Goal: Task Accomplishment & Management: Use online tool/utility

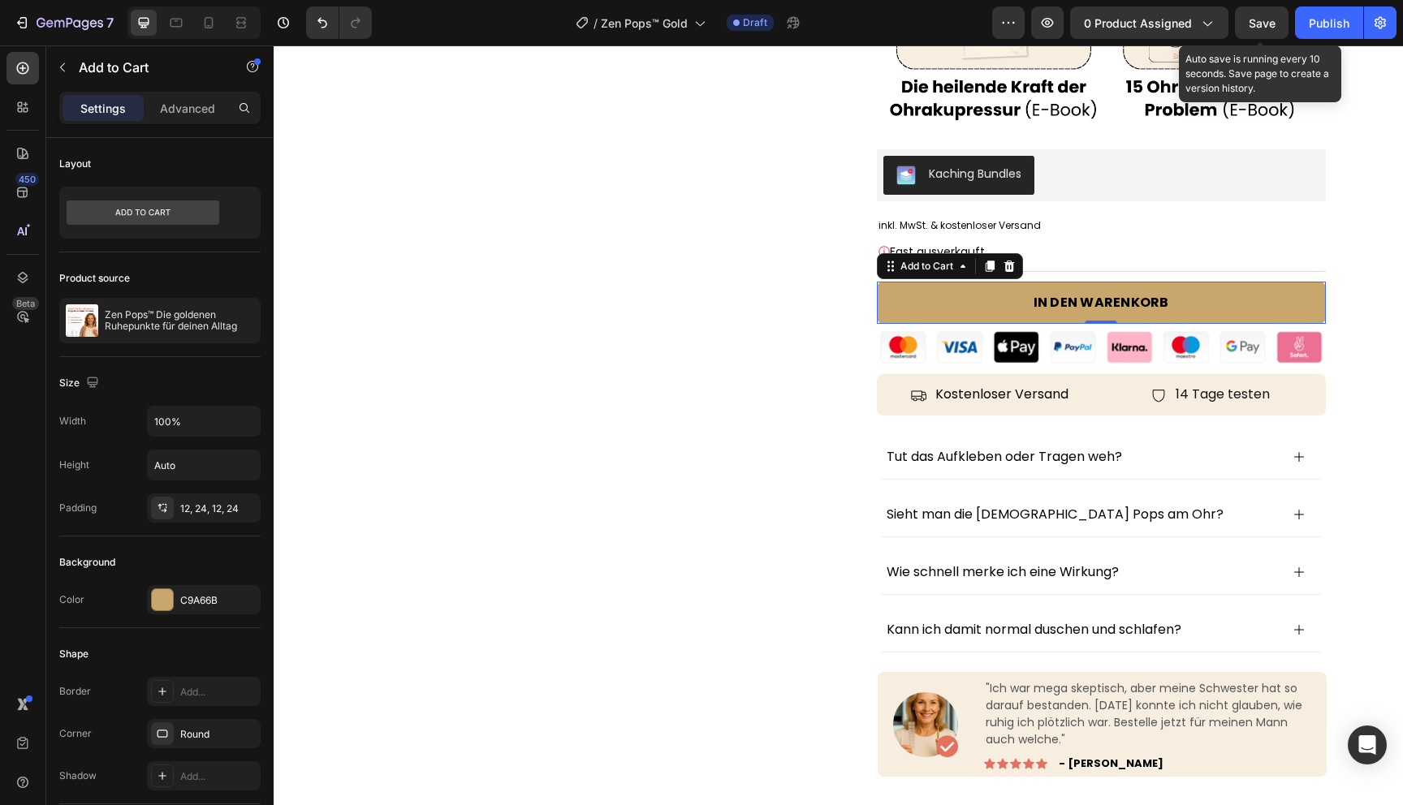
scroll to position [627, 0]
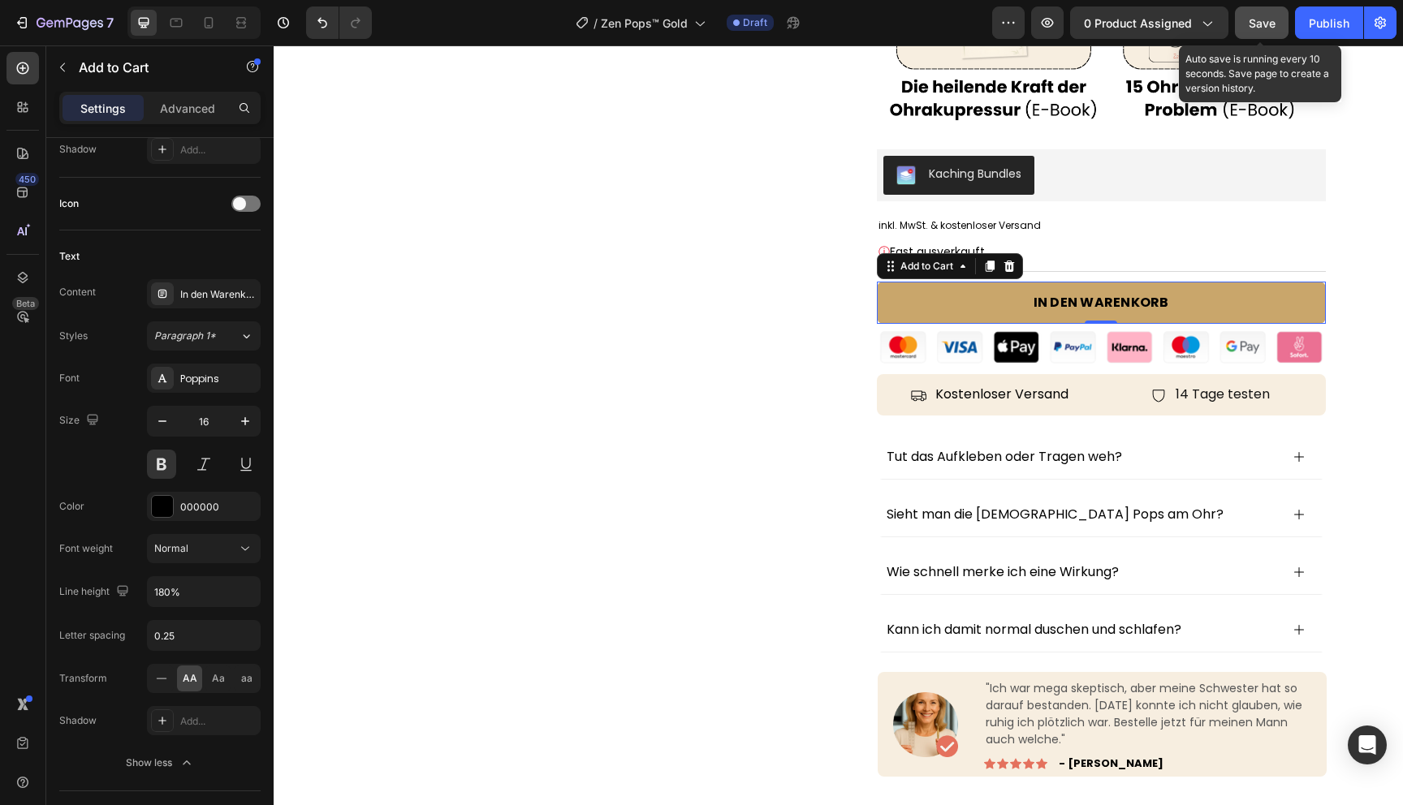
click at [1263, 21] on span "Save" at bounding box center [1262, 23] width 27 height 14
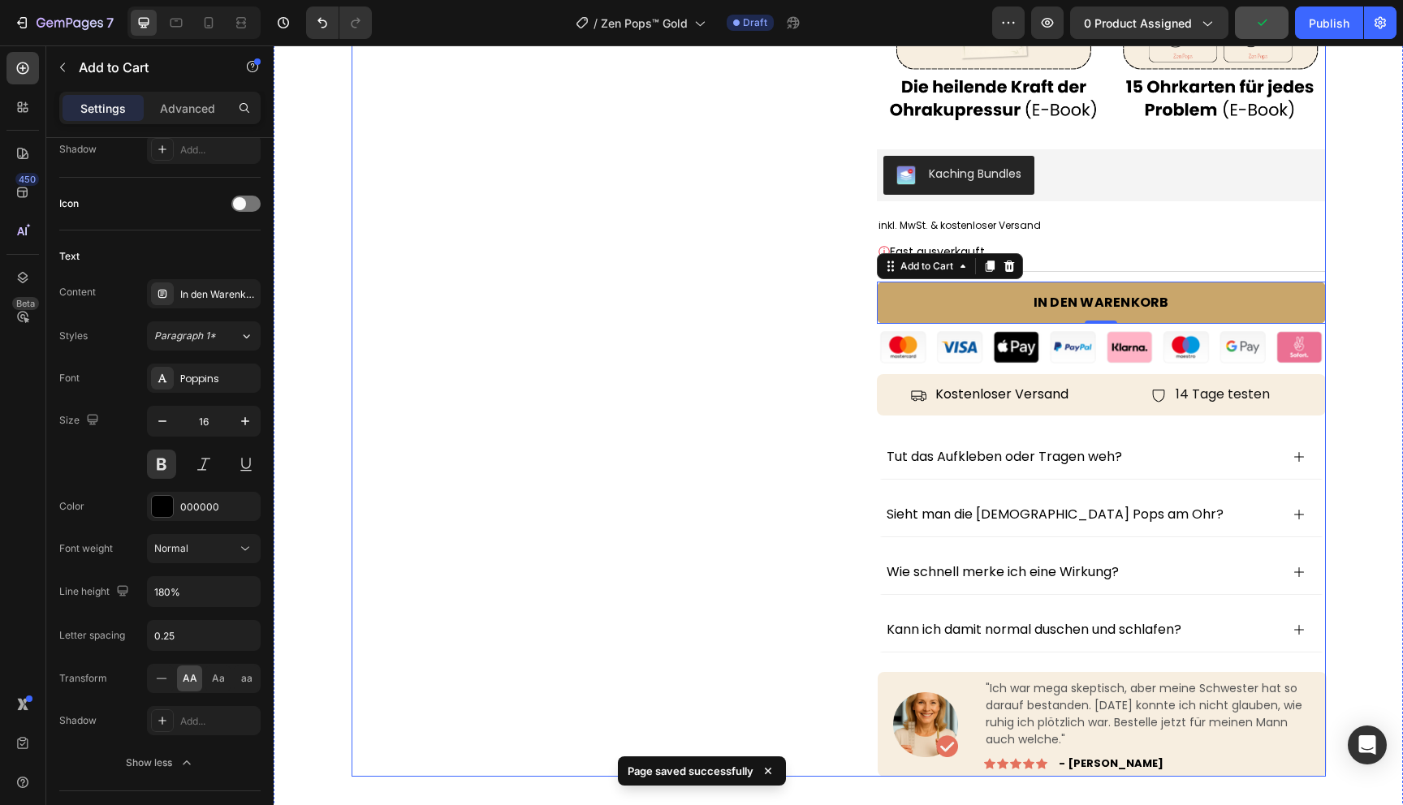
click at [660, 317] on div "Product Images Row" at bounding box center [589, 117] width 475 height 1319
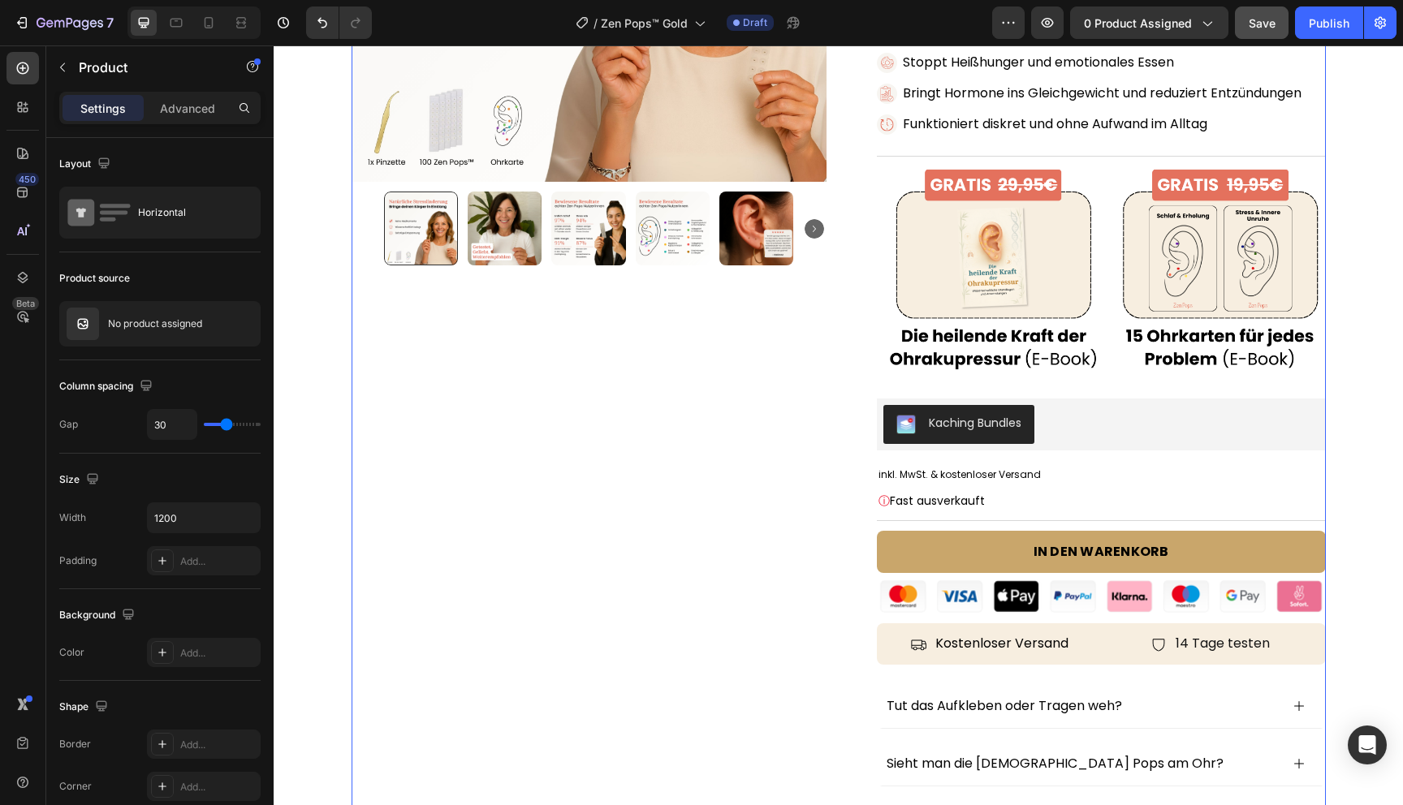
scroll to position [370, 0]
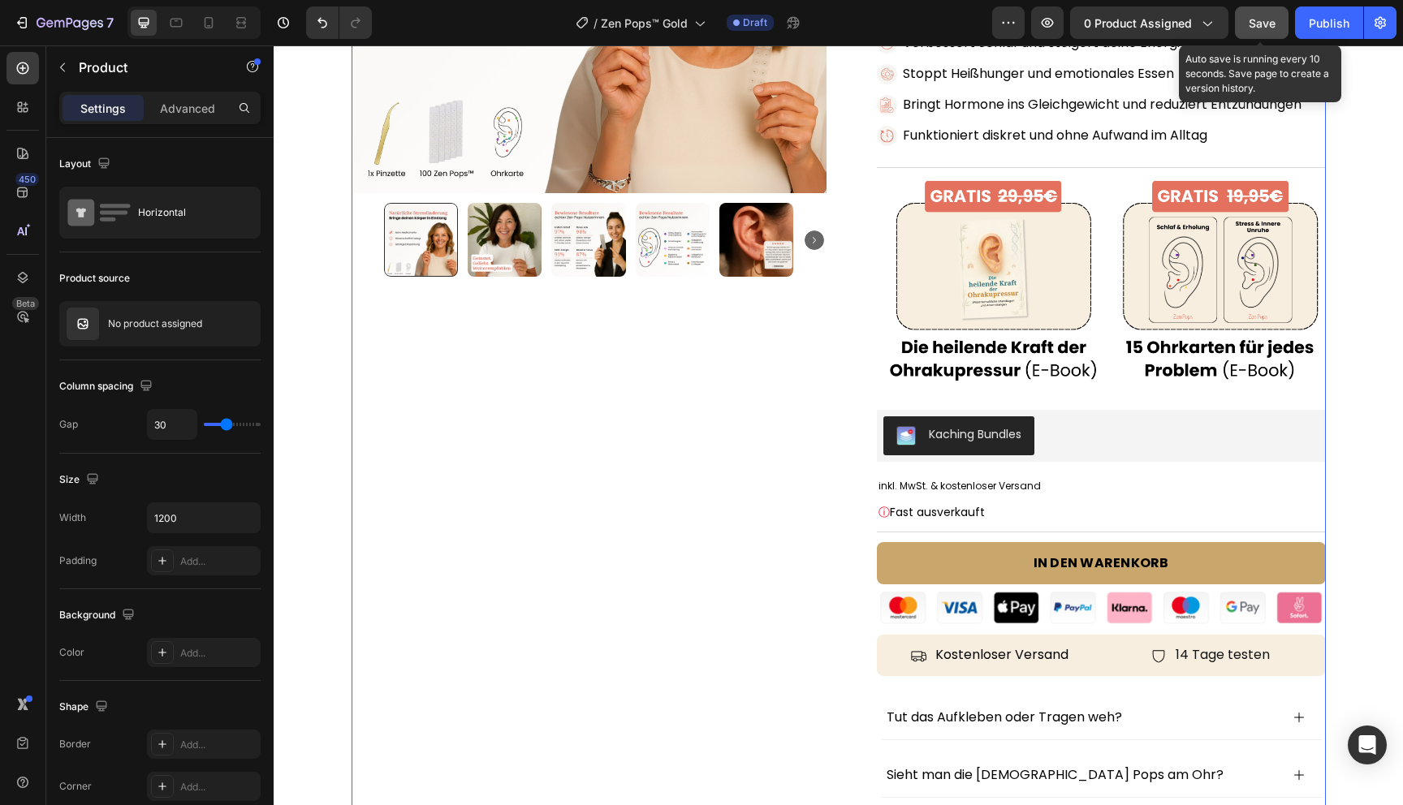
click at [1254, 26] on span "Save" at bounding box center [1262, 23] width 27 height 14
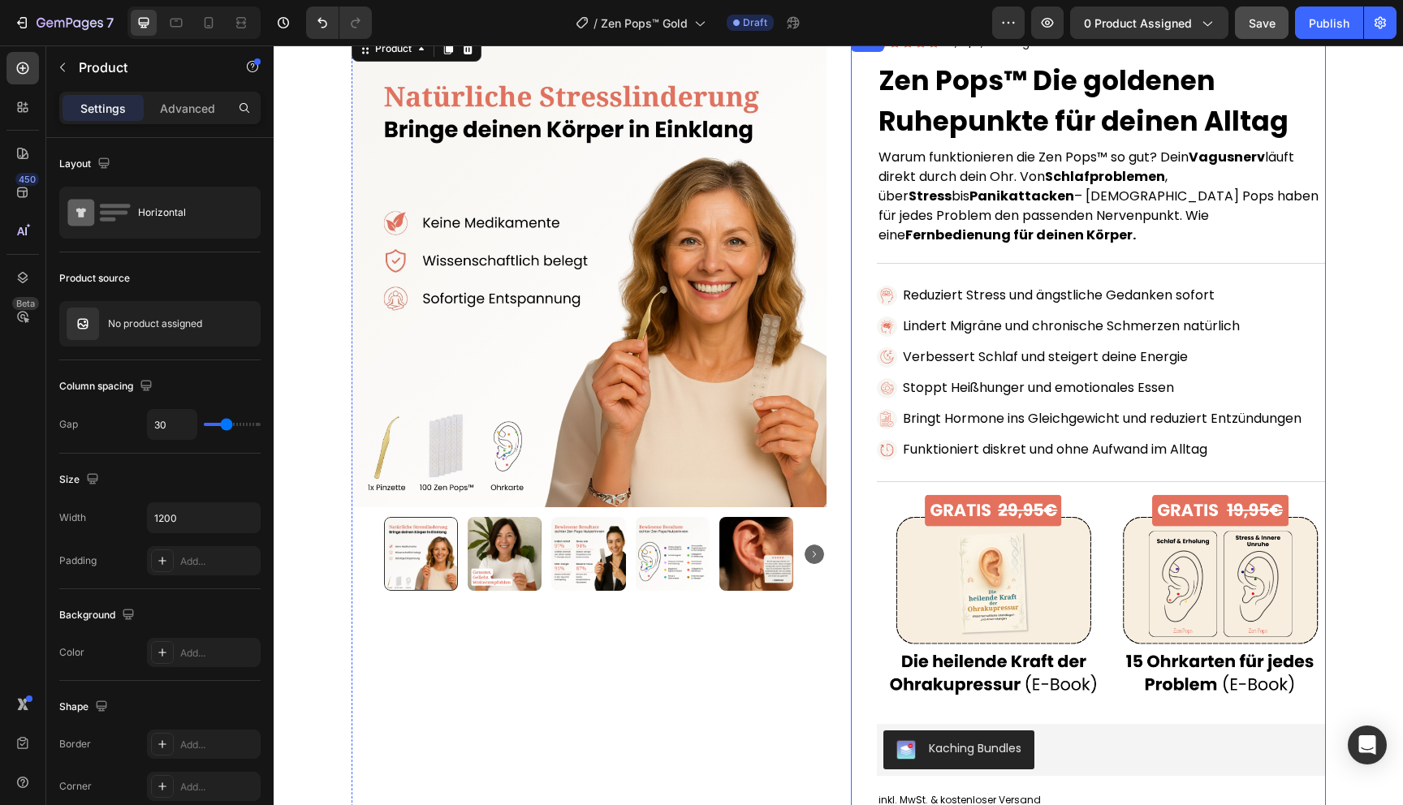
scroll to position [0, 0]
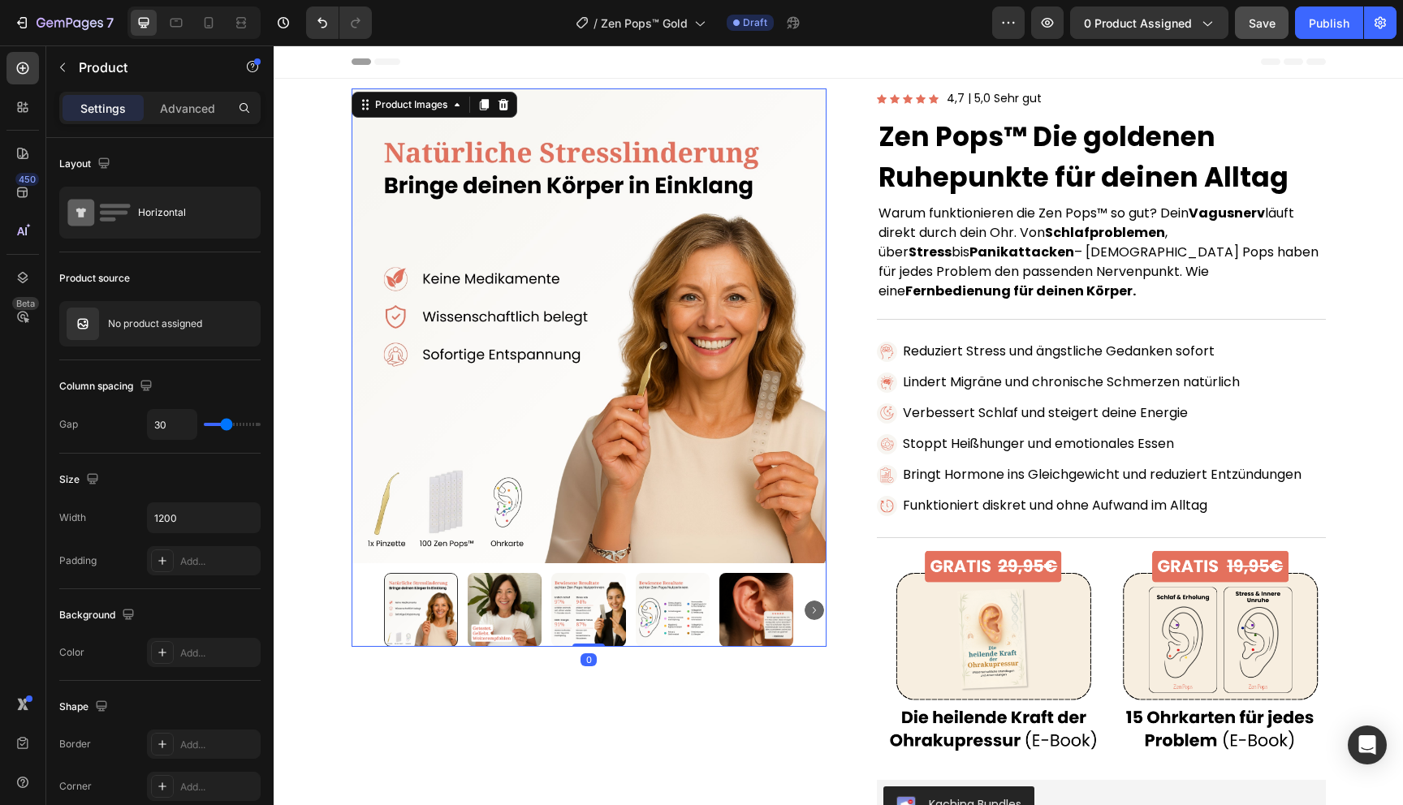
click at [768, 456] on img at bounding box center [589, 326] width 475 height 475
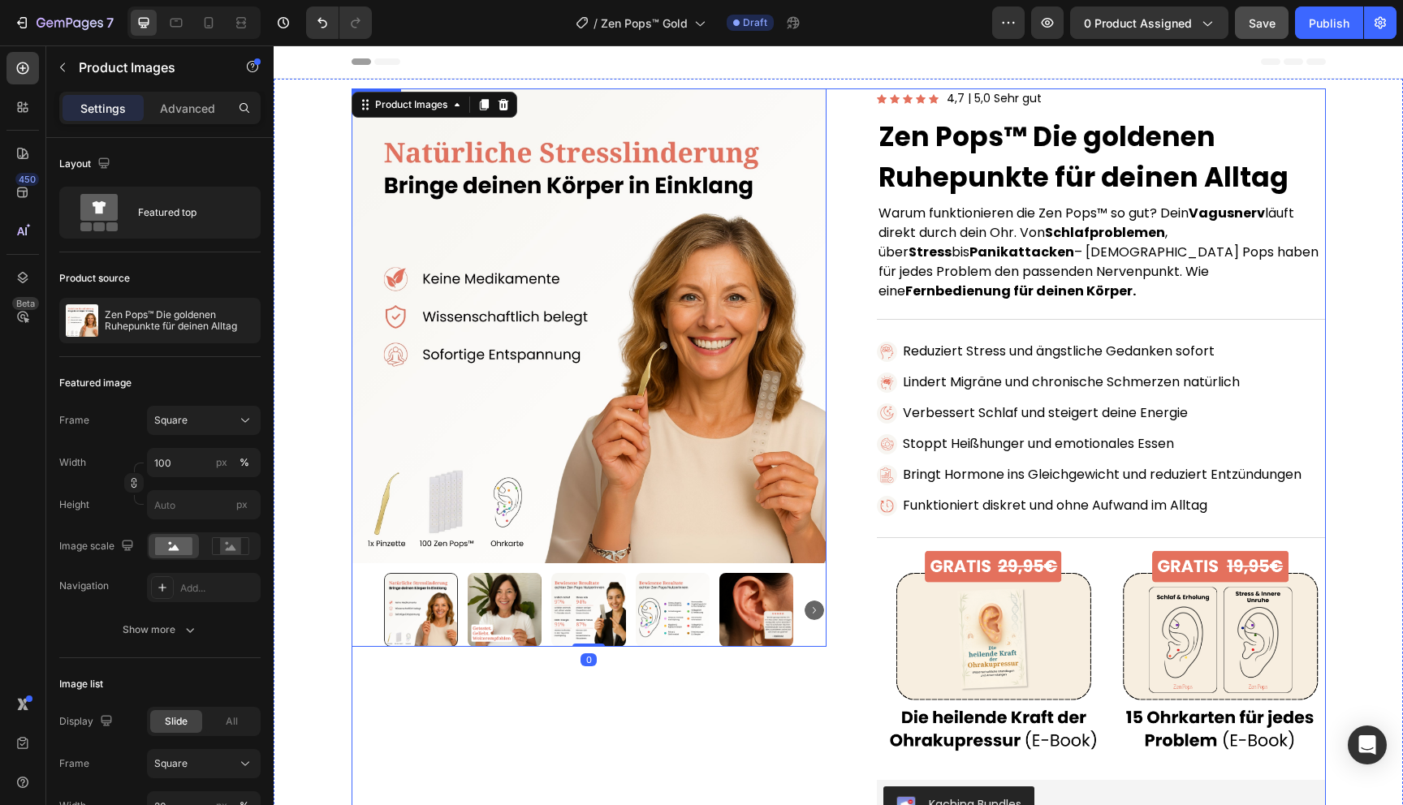
click at [721, 730] on div "Product Images 0 Row" at bounding box center [589, 748] width 475 height 1319
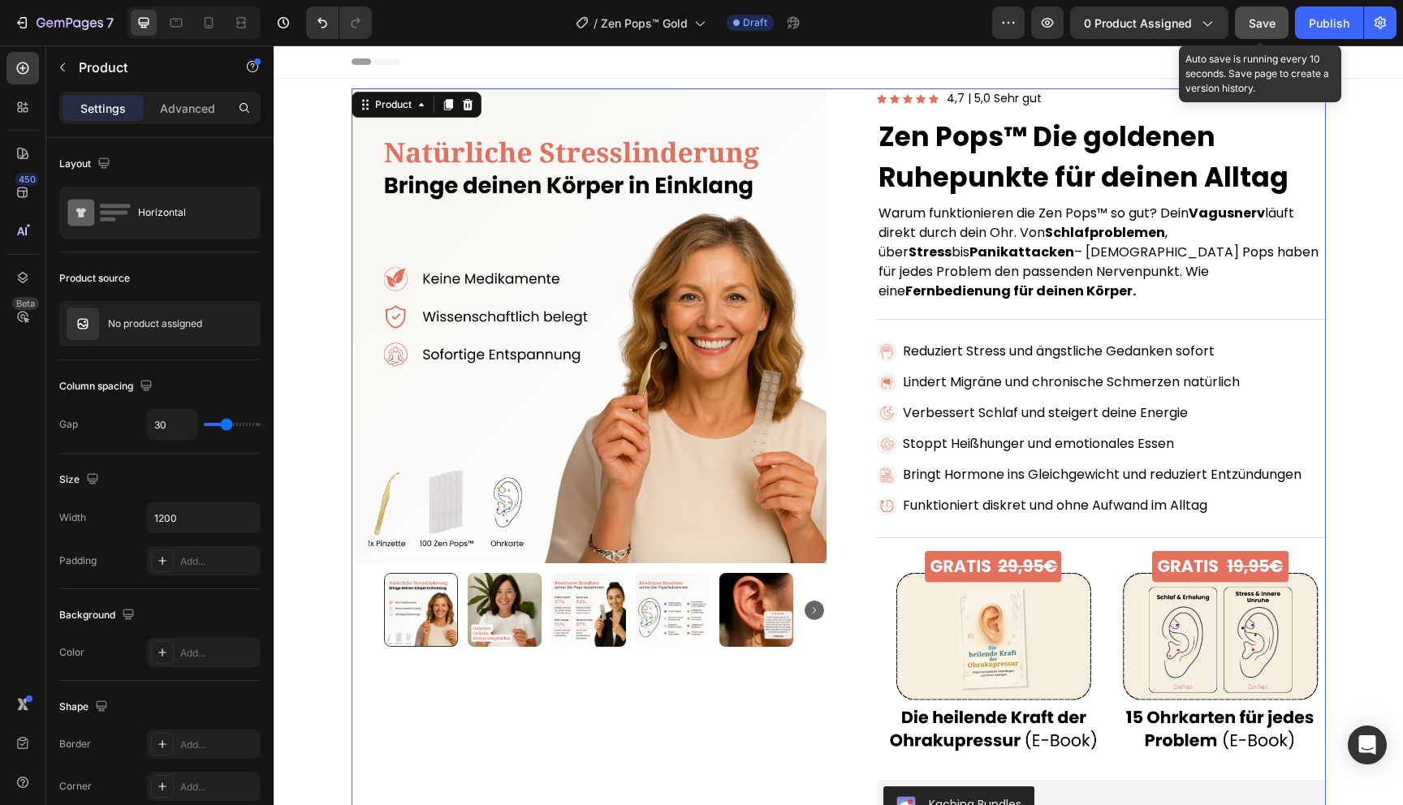
click at [1257, 23] on span "Save" at bounding box center [1262, 23] width 27 height 14
click at [1257, 23] on icon "button" at bounding box center [1262, 23] width 16 height 16
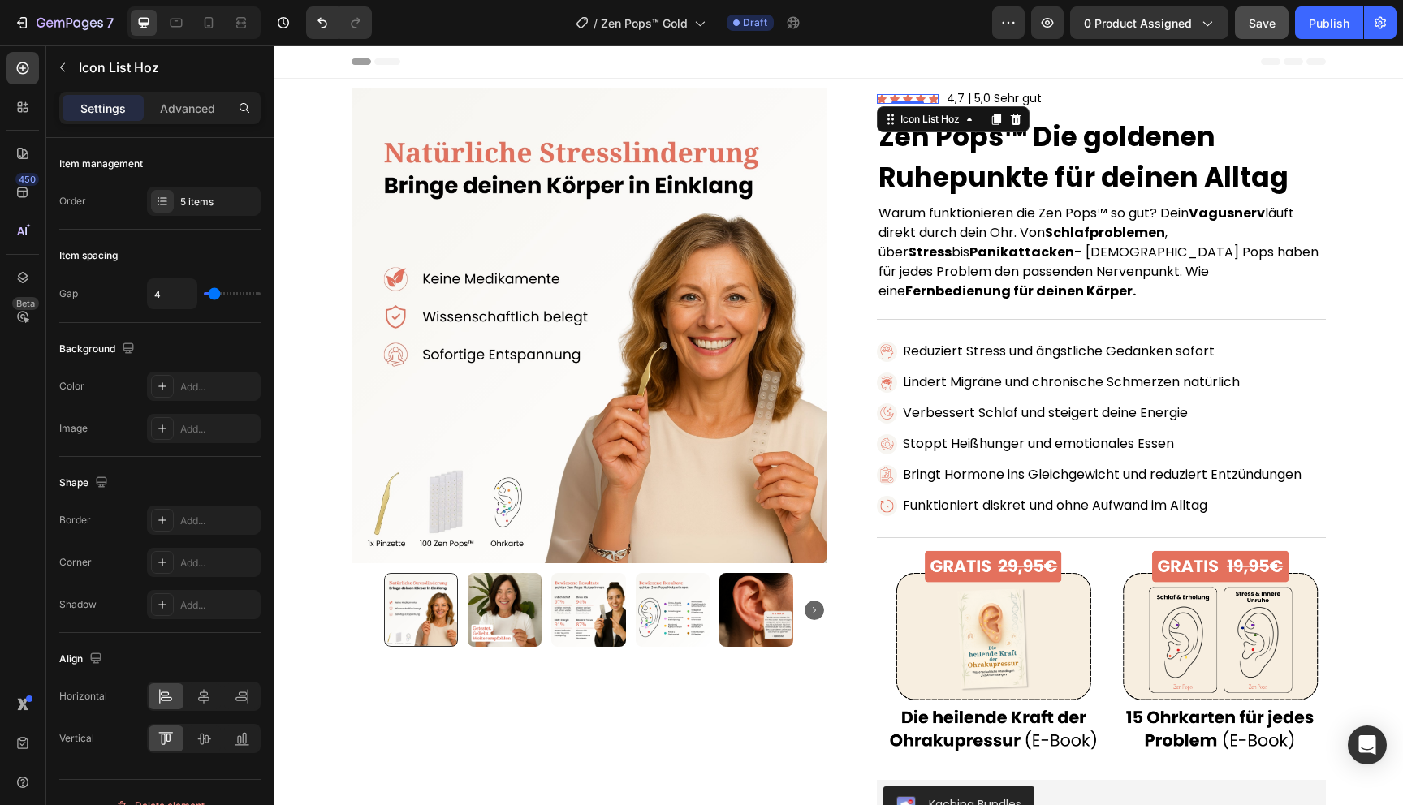
click at [887, 100] on div "Icon Icon Icon Icon Icon" at bounding box center [908, 99] width 62 height 10
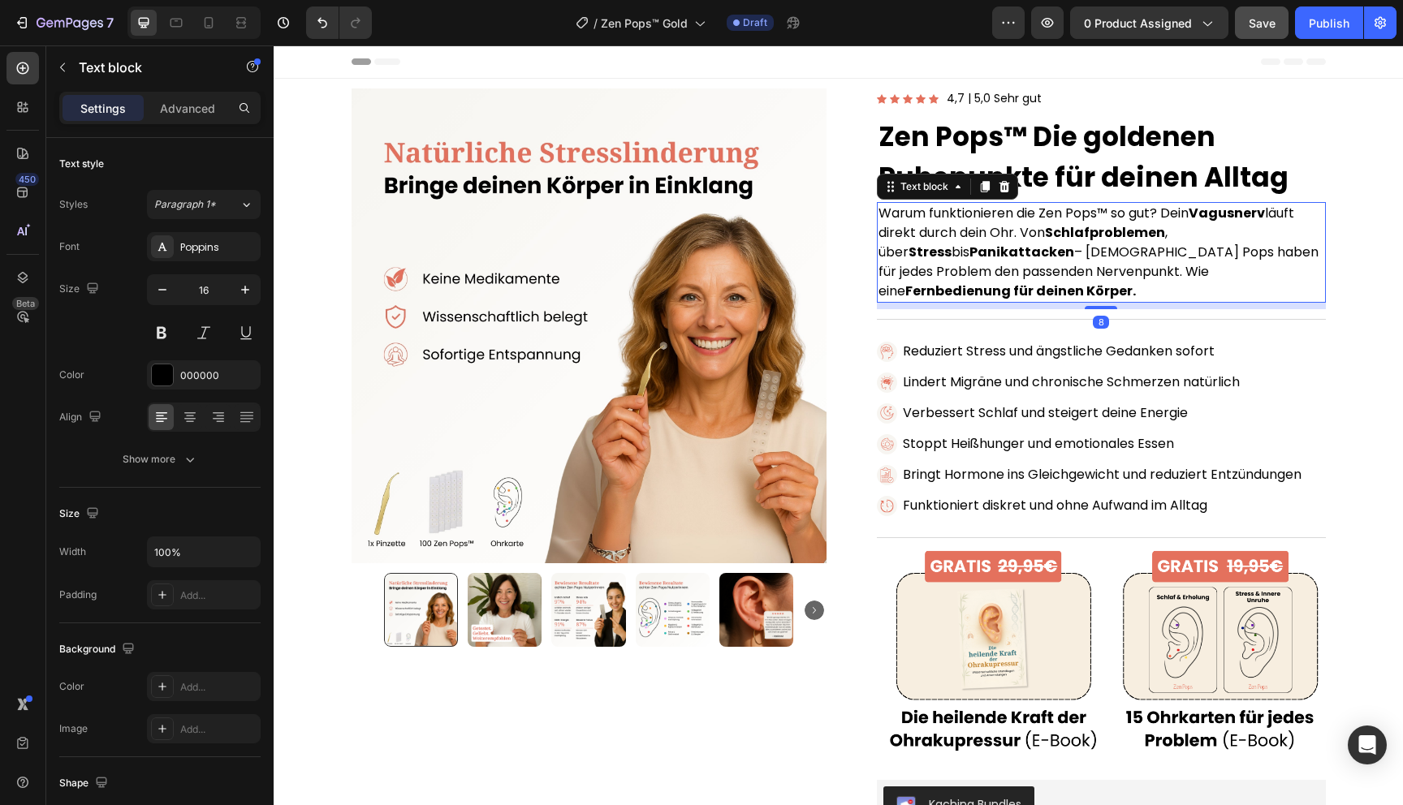
click at [925, 272] on p "Warum funktionieren die Zen Pops™ so gut? Dein Vagusnerv läuft direkt durch dei…" at bounding box center [1102, 252] width 446 height 97
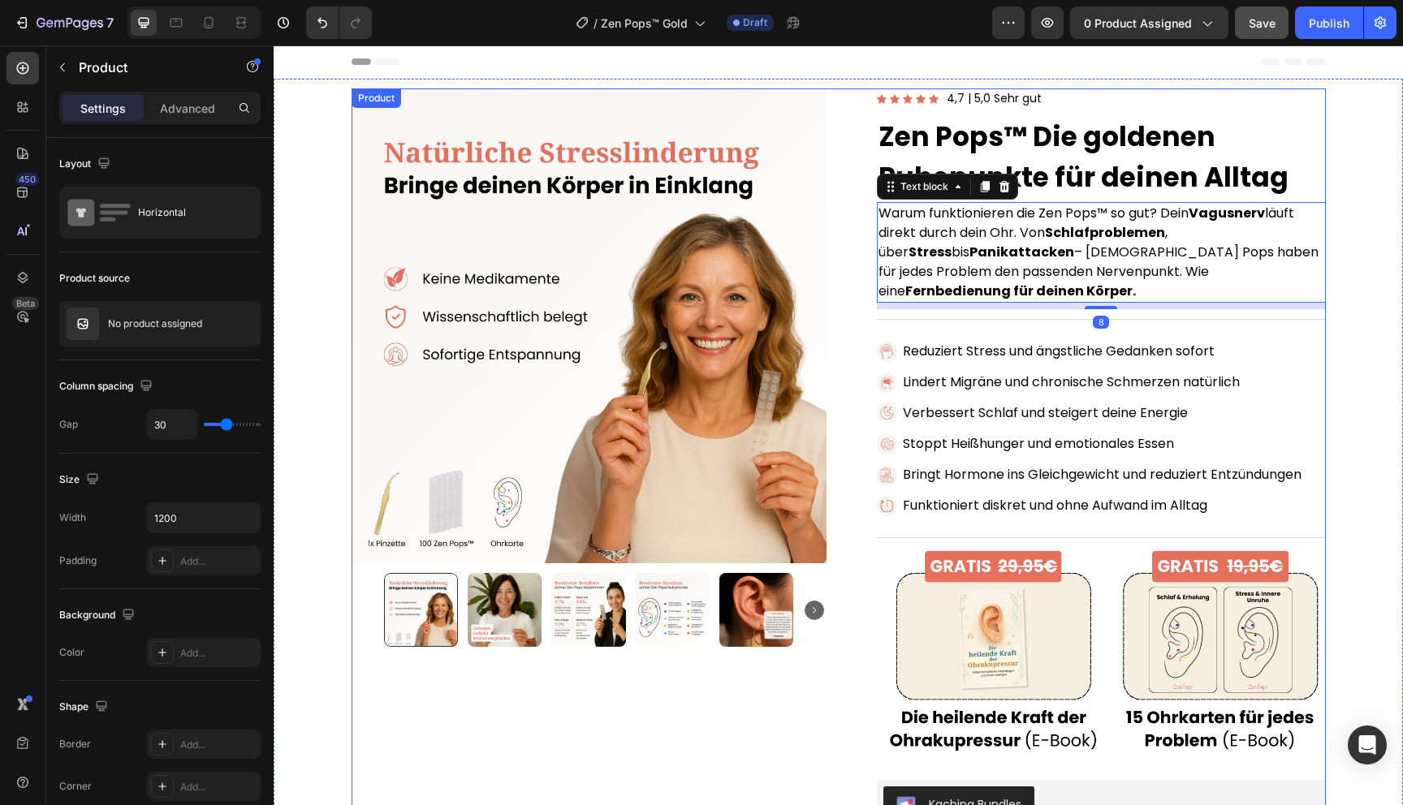
click at [836, 349] on div "Product Images Row Icon Icon Icon Icon Icon Icon List Hoz 4,7 | 5,0 Sehr gut Te…" at bounding box center [839, 748] width 974 height 1319
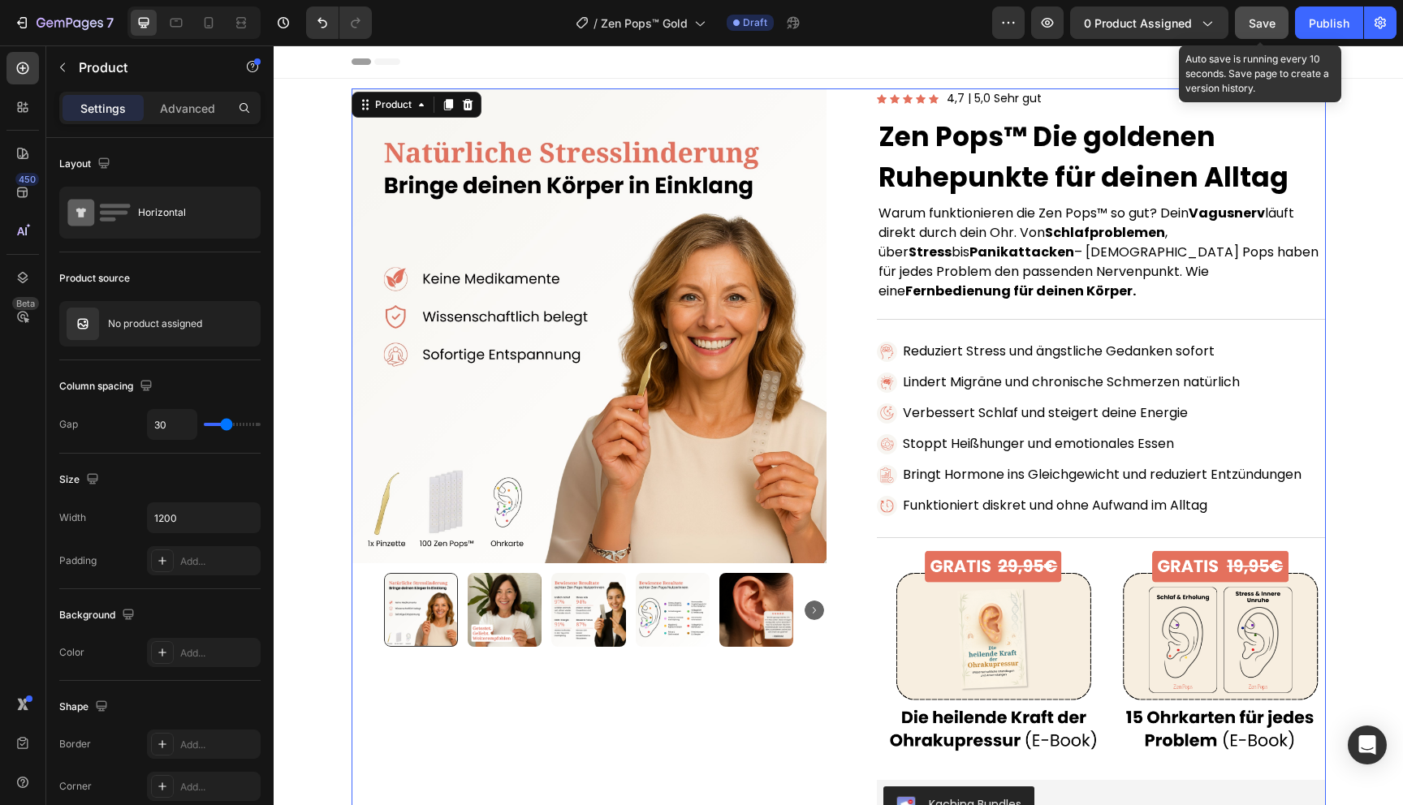
click at [1259, 19] on span "Save" at bounding box center [1262, 23] width 27 height 14
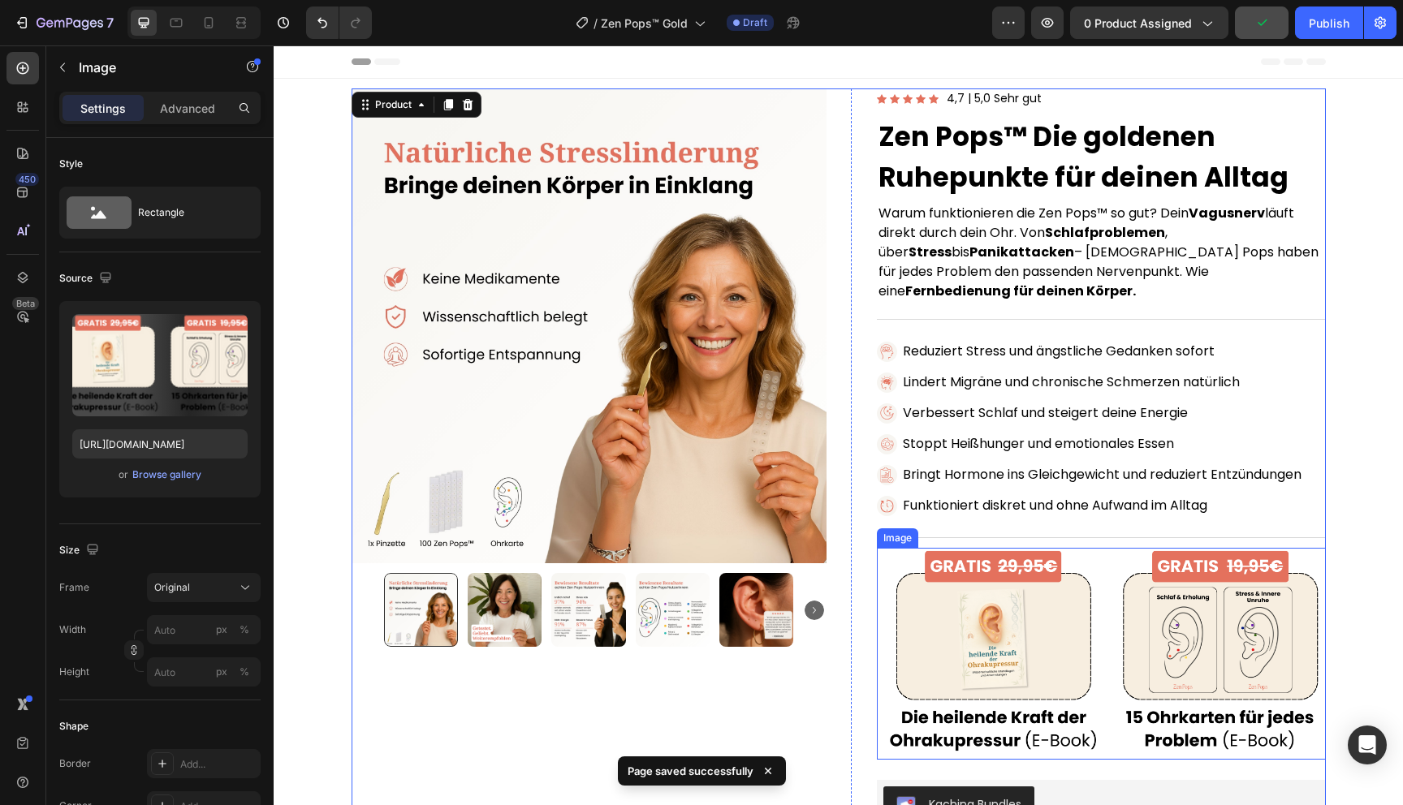
click at [1108, 594] on img at bounding box center [1101, 654] width 449 height 212
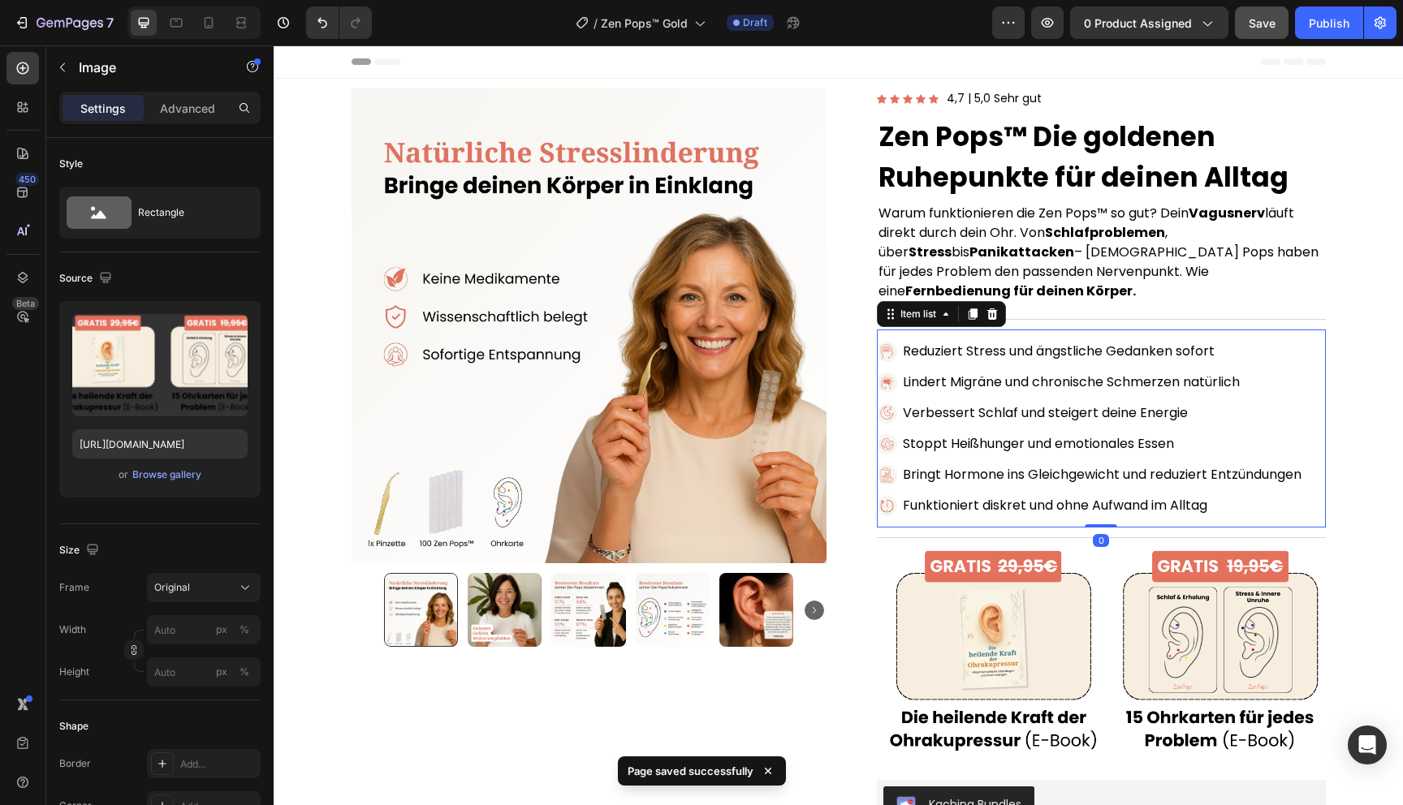
click at [1064, 404] on p "Verbessert Schlaf und steigert deine Energie" at bounding box center [1102, 413] width 399 height 19
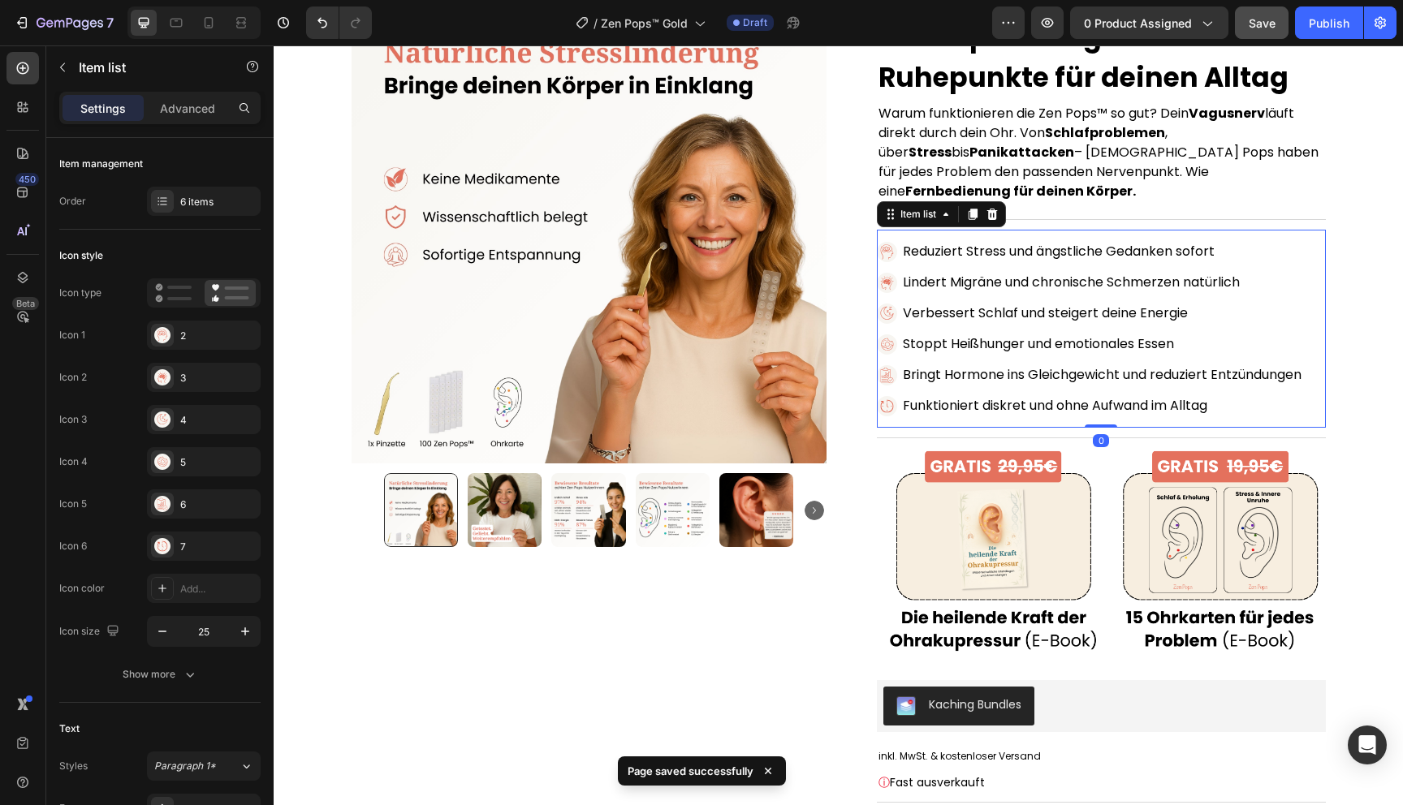
scroll to position [102, 0]
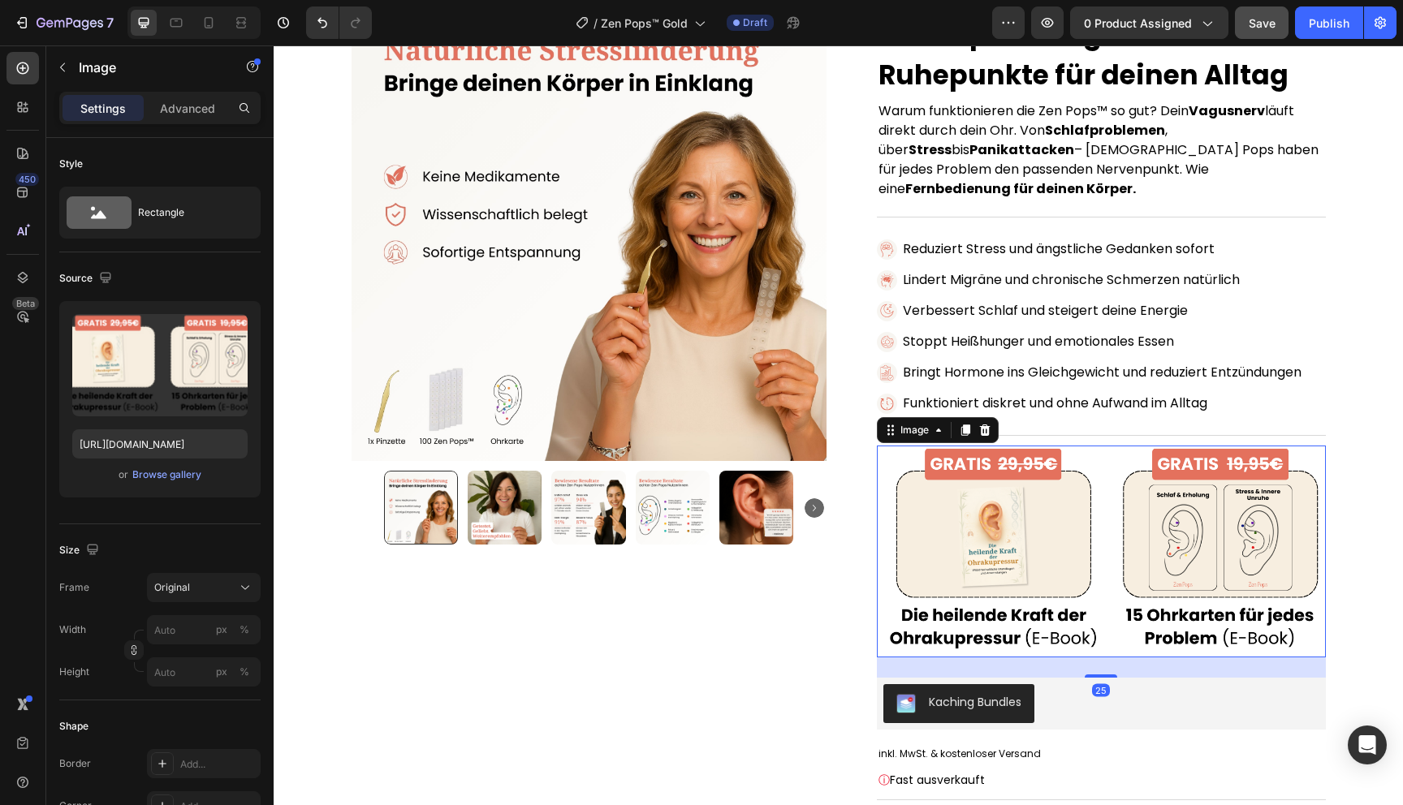
click at [1090, 525] on img at bounding box center [1101, 552] width 449 height 212
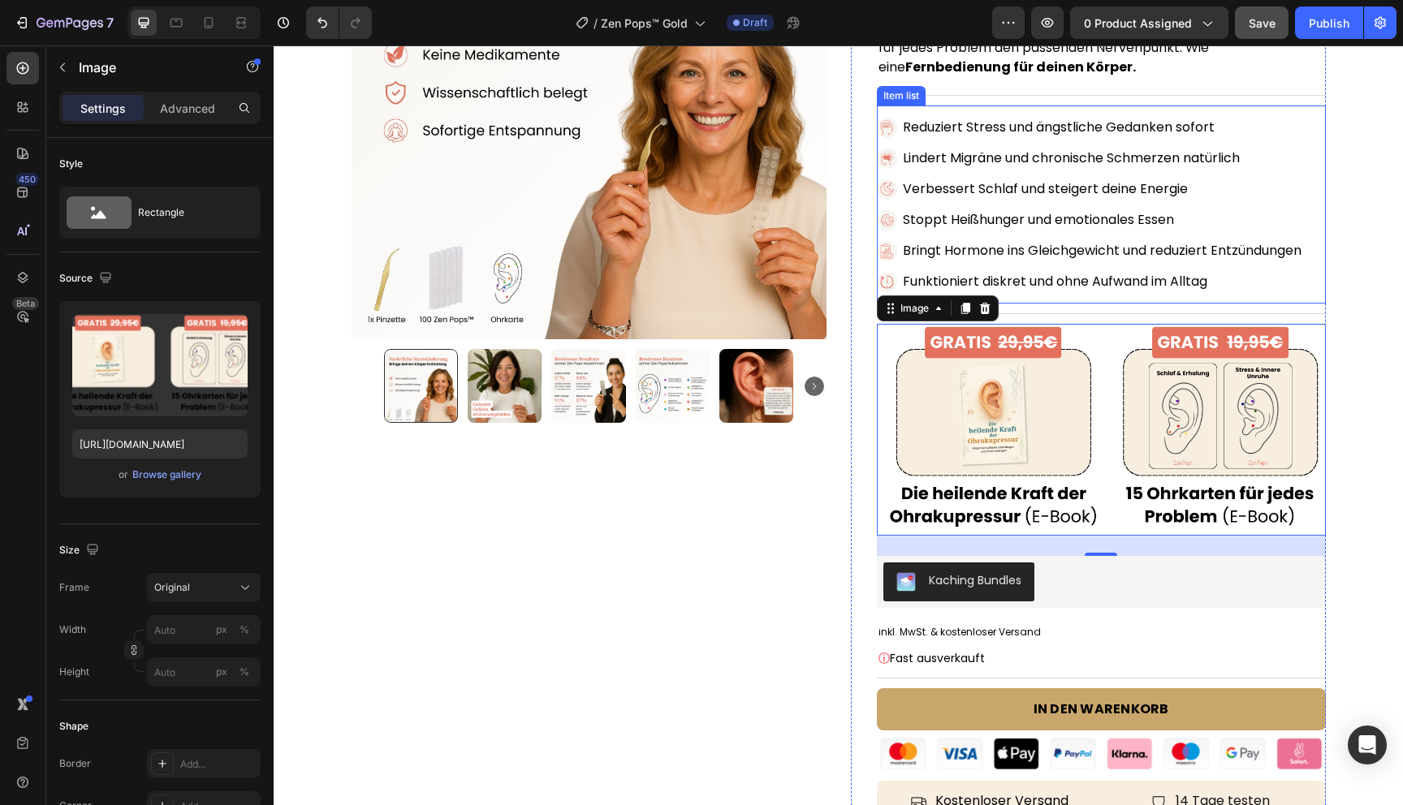
scroll to position [230, 0]
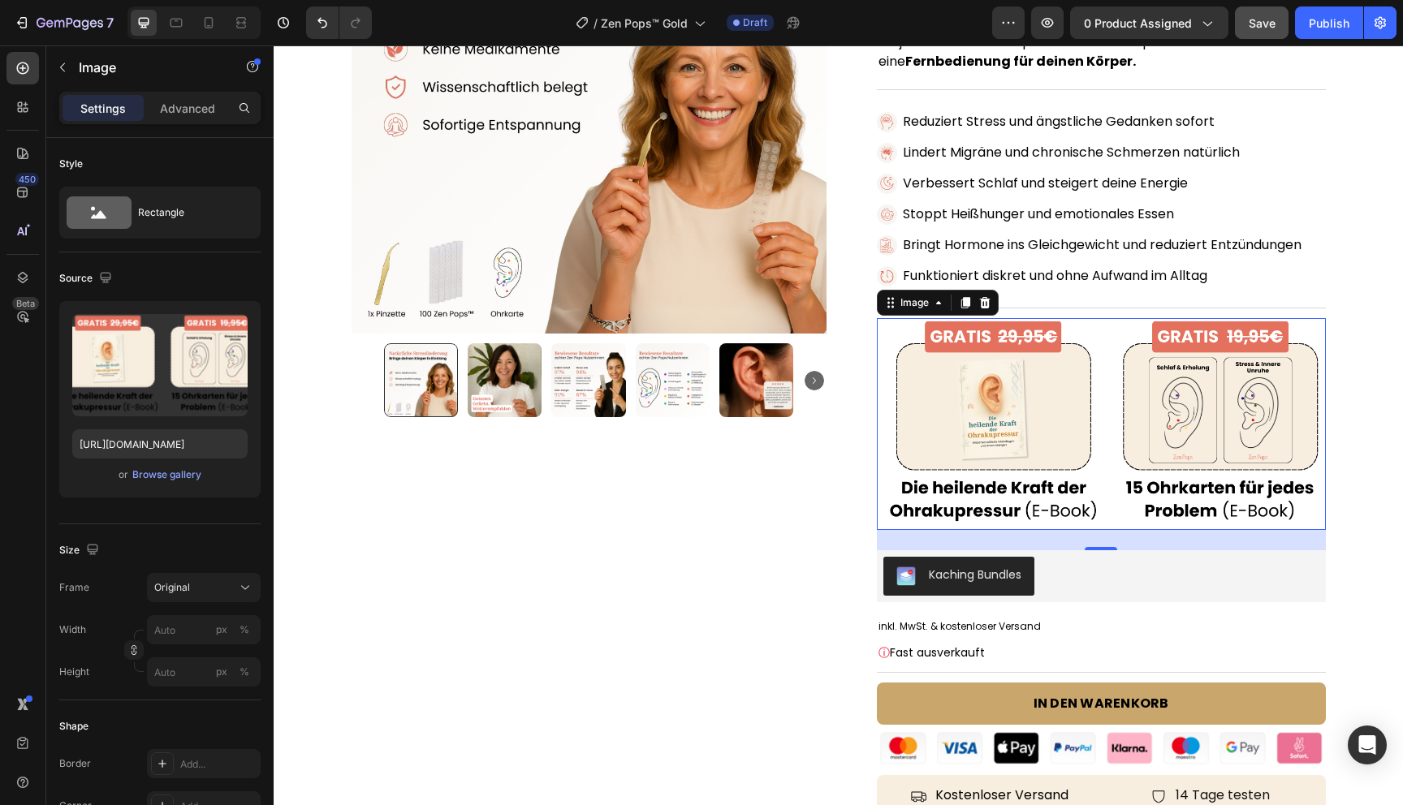
click at [1015, 497] on img at bounding box center [1101, 424] width 449 height 212
click at [784, 559] on div "Product Images Row" at bounding box center [589, 518] width 475 height 1319
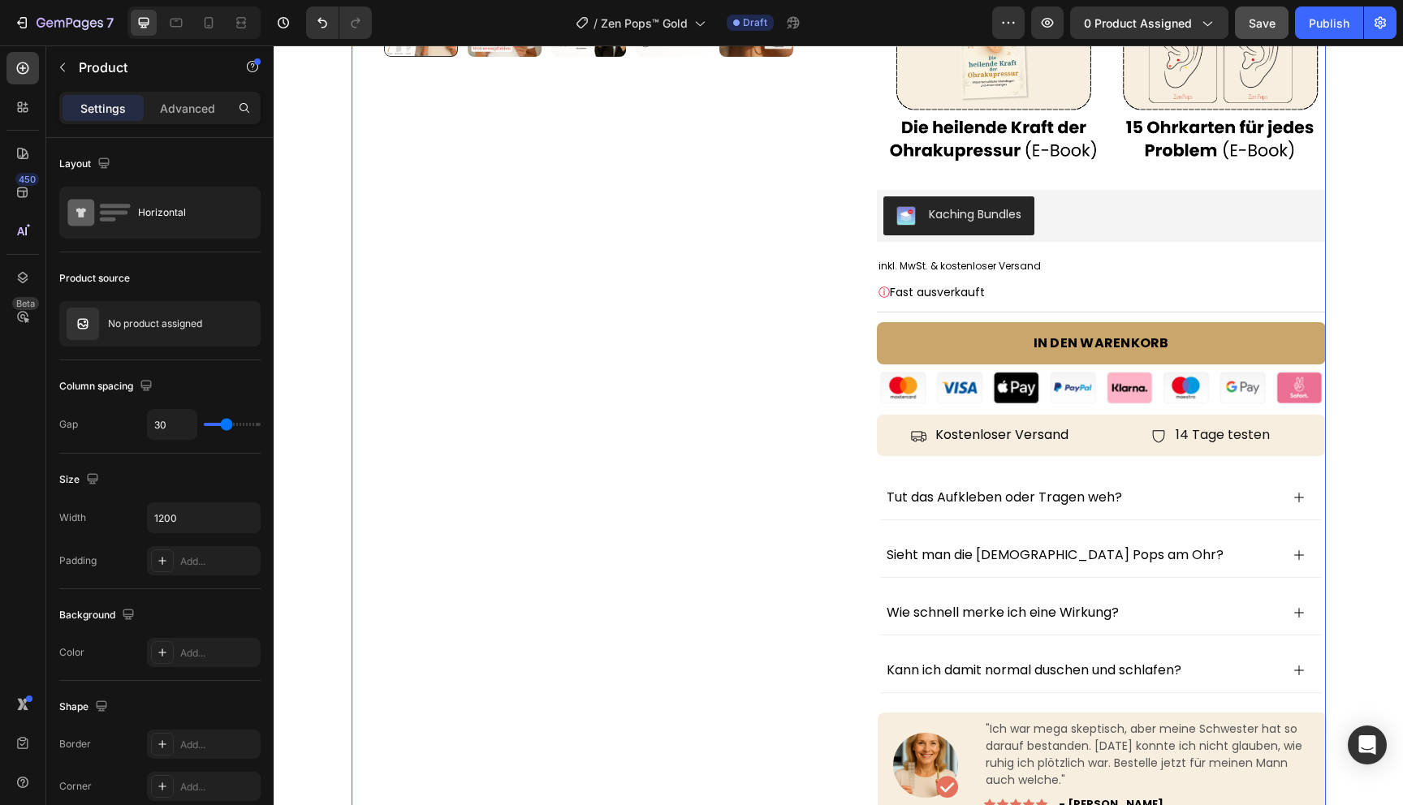
scroll to position [576, 0]
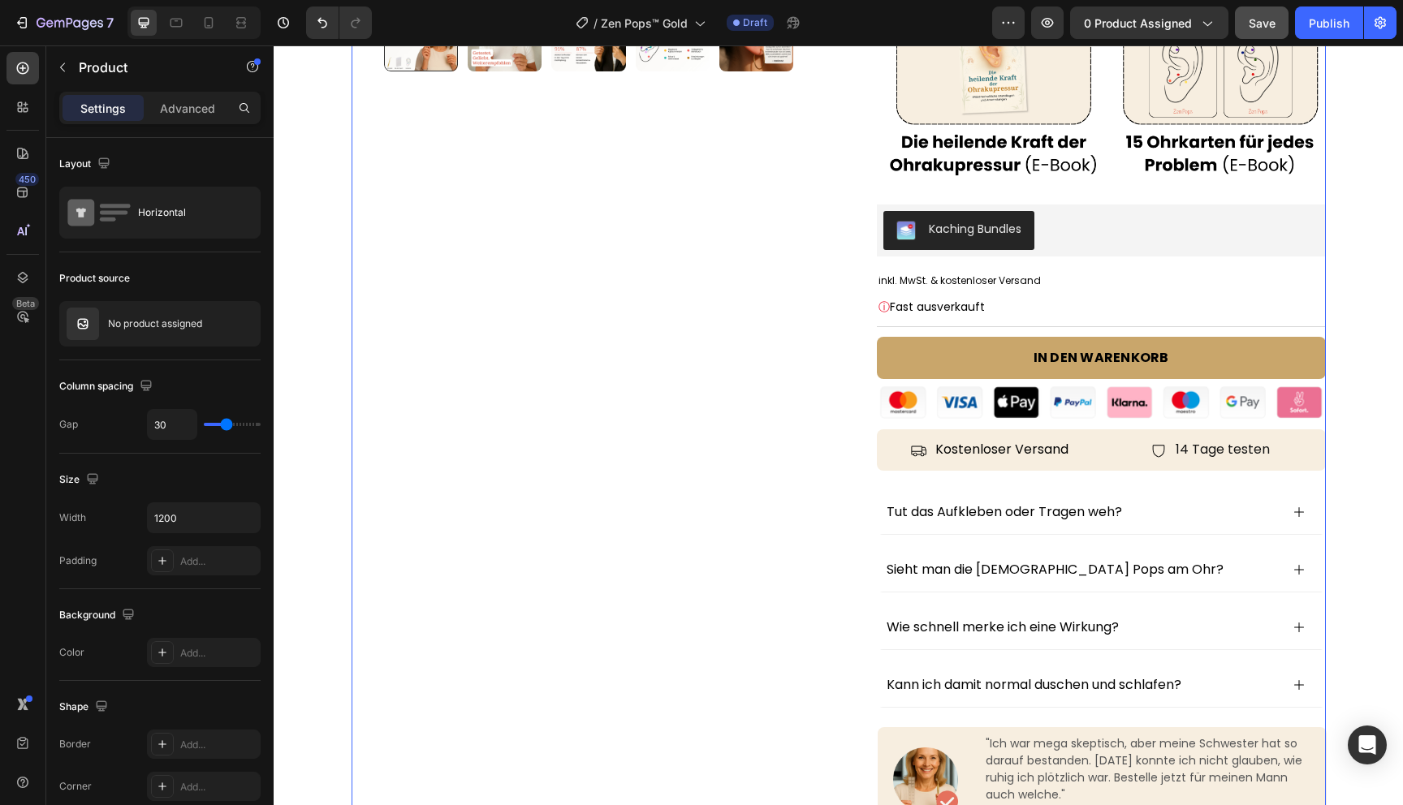
click at [745, 387] on div "Product Images Row" at bounding box center [589, 172] width 475 height 1319
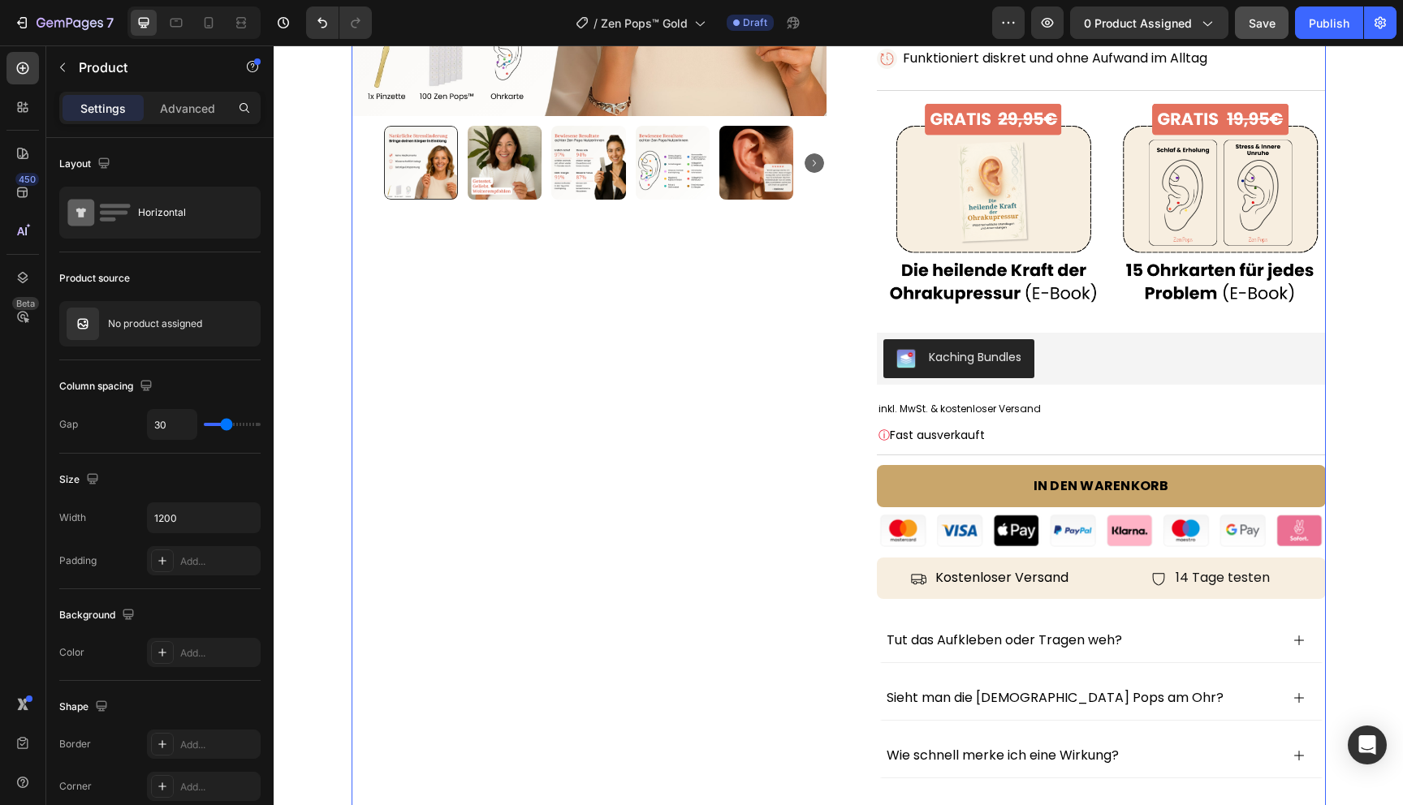
scroll to position [501, 0]
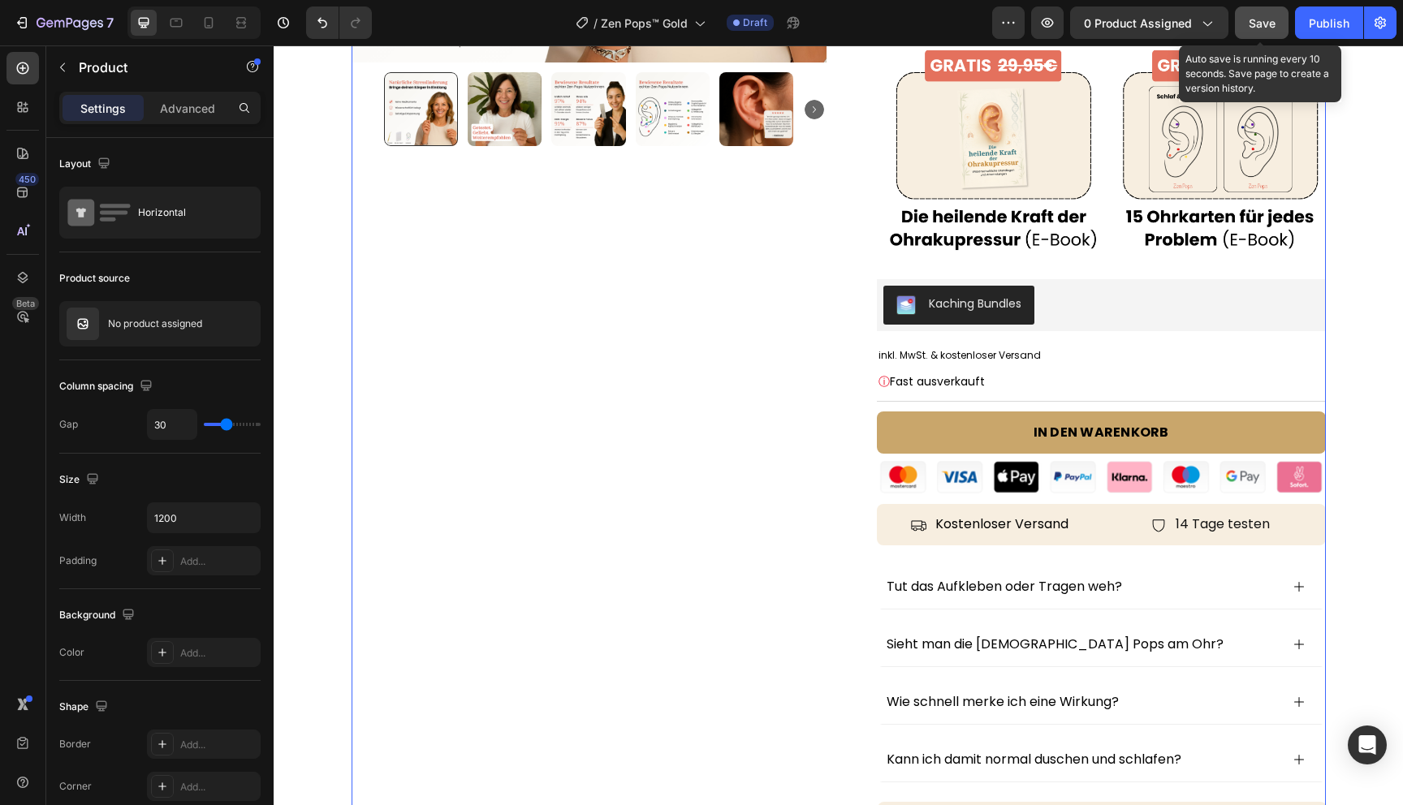
click at [1266, 20] on span "Save" at bounding box center [1262, 23] width 27 height 14
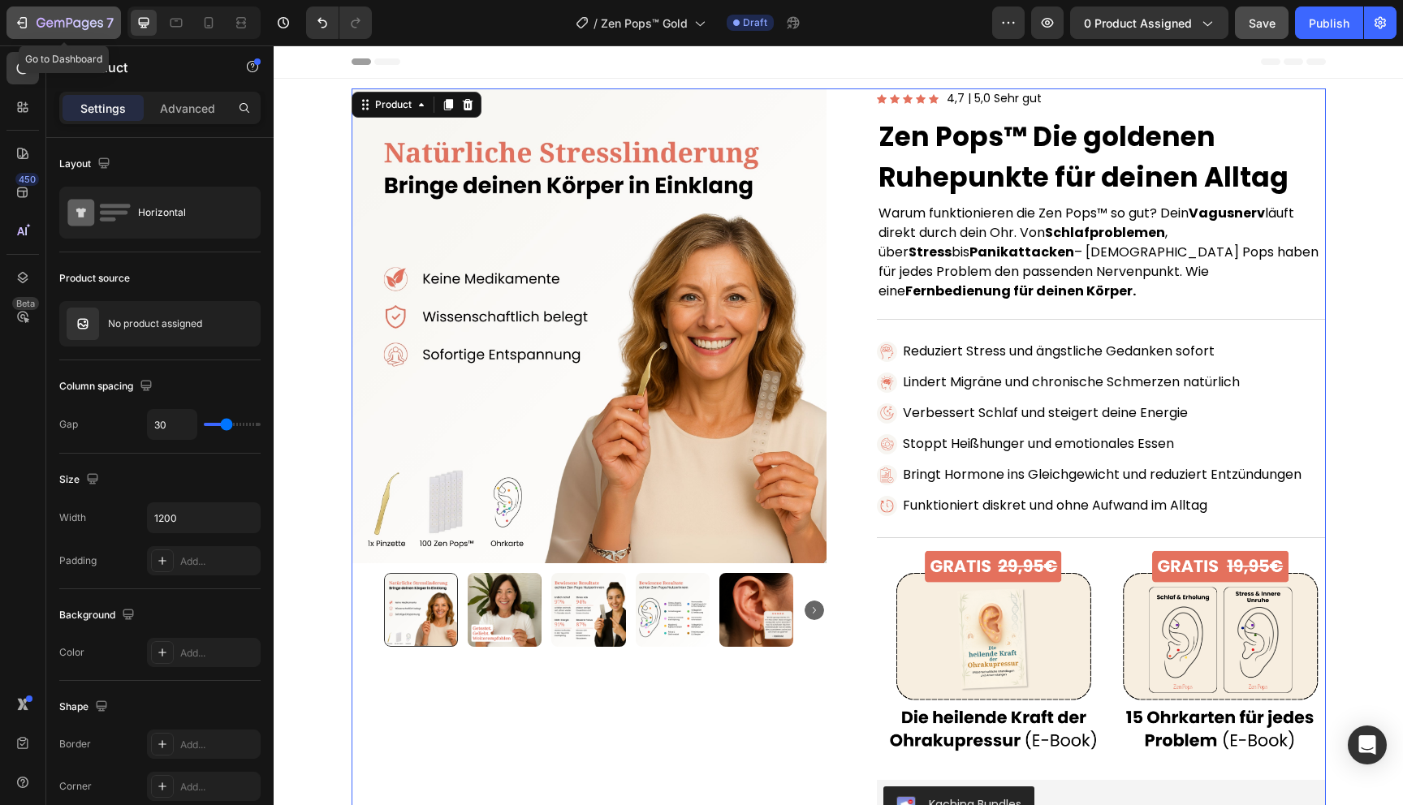
click at [19, 18] on icon "button" at bounding box center [22, 23] width 16 height 16
